Goal: Task Accomplishment & Management: Use online tool/utility

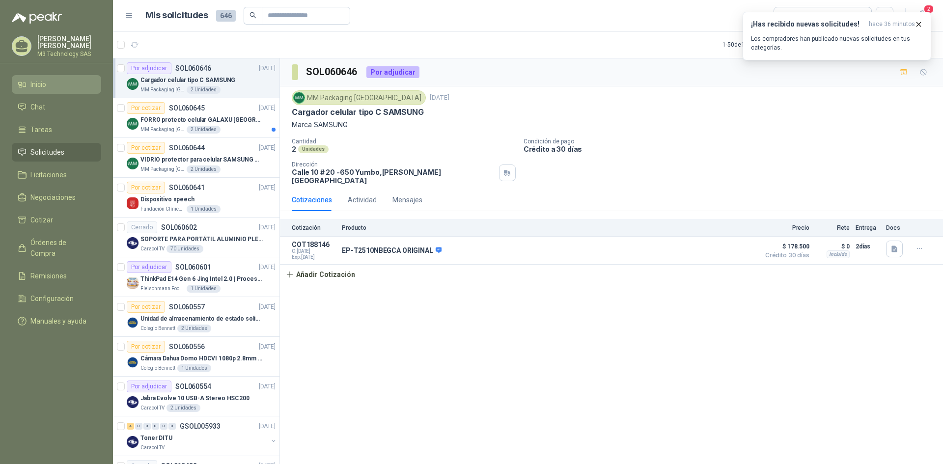
click at [66, 79] on li "Inicio" at bounding box center [57, 84] width 78 height 11
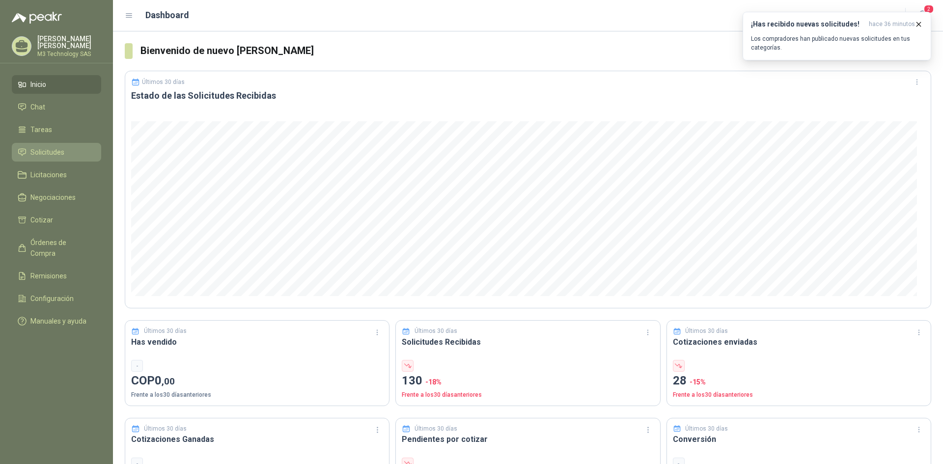
click at [73, 152] on li "Solicitudes" at bounding box center [57, 152] width 78 height 11
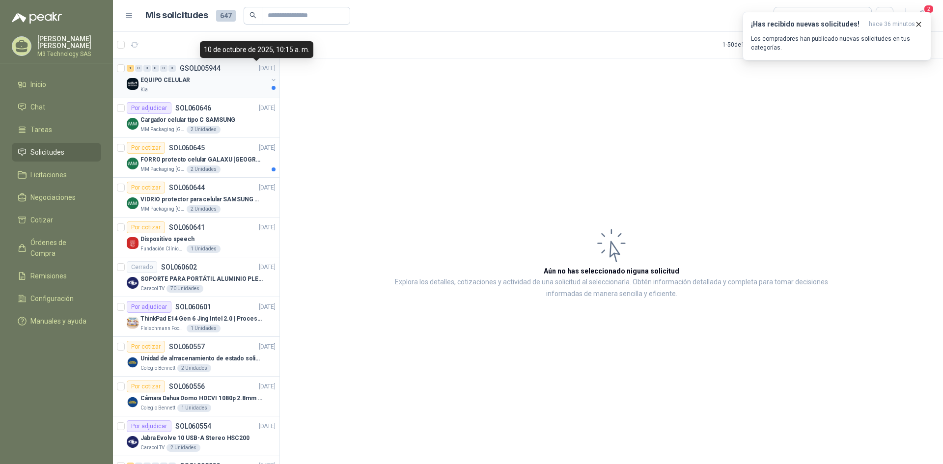
click at [240, 79] on div "EQUIPO CELULAR" at bounding box center [203, 80] width 127 height 12
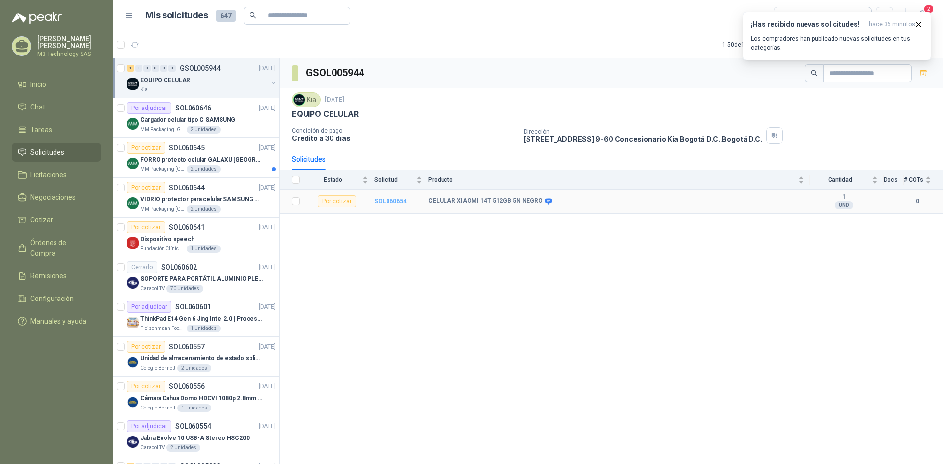
click at [392, 201] on b "SOL060654" at bounding box center [390, 201] width 32 height 7
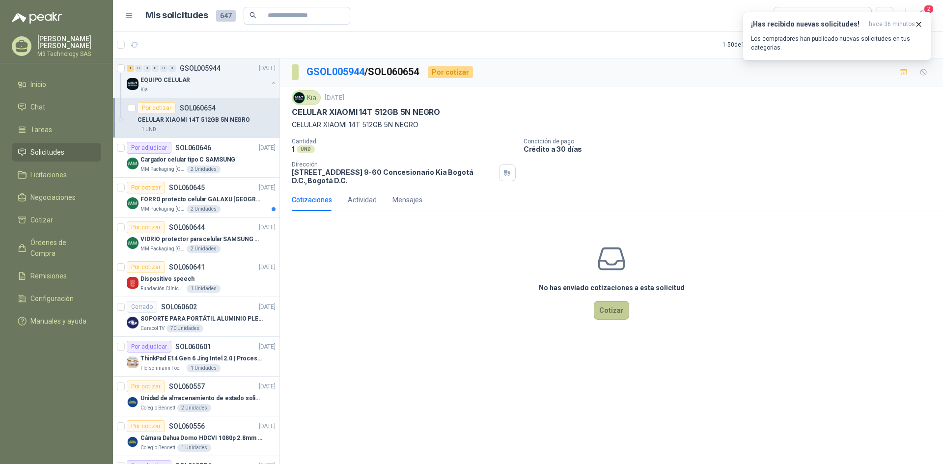
click at [612, 312] on button "Cotizar" at bounding box center [611, 310] width 35 height 19
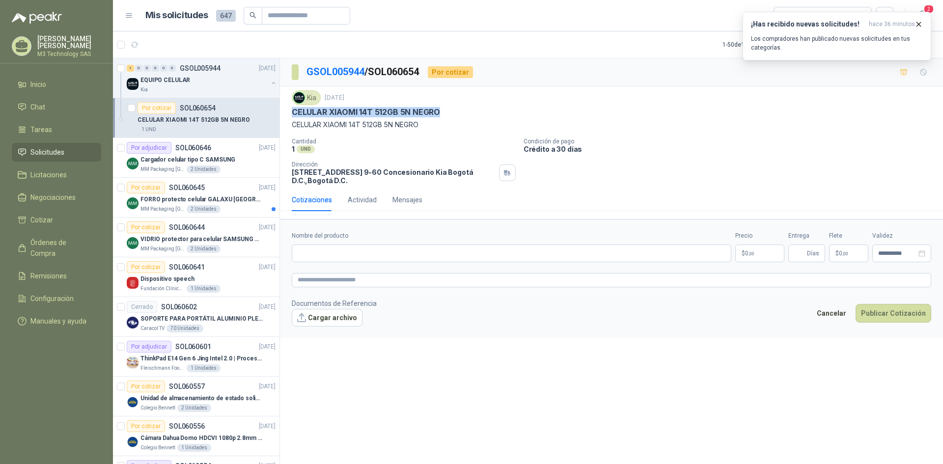
drag, startPoint x: 290, startPoint y: 111, endPoint x: 448, endPoint y: 112, distance: 158.2
click at [448, 112] on div "Kia [DATE] CELULAR XIAOMI 14T 512GB 5N NEGRO CELULAR XIAOMI 14T 512GB 5N NEGRO …" at bounding box center [611, 137] width 663 height 102
copy p "CELULAR XIAOMI 14T 512GB 5N NEGRO"
click at [459, 340] on div "**********" at bounding box center [611, 262] width 663 height 409
